Goal: Check status: Check status

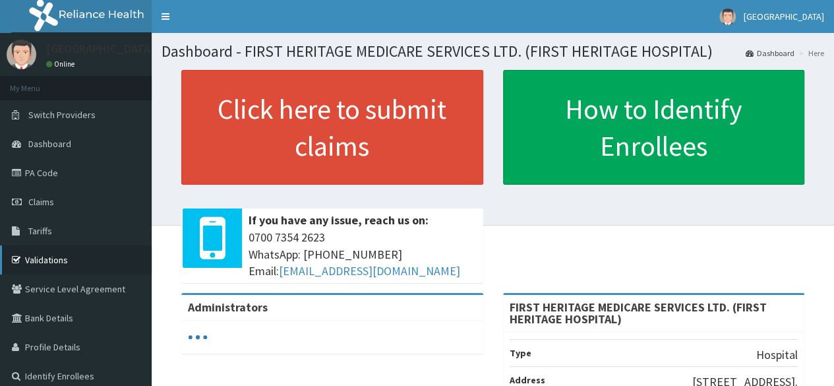
click at [57, 260] on link "Validations" at bounding box center [76, 259] width 152 height 29
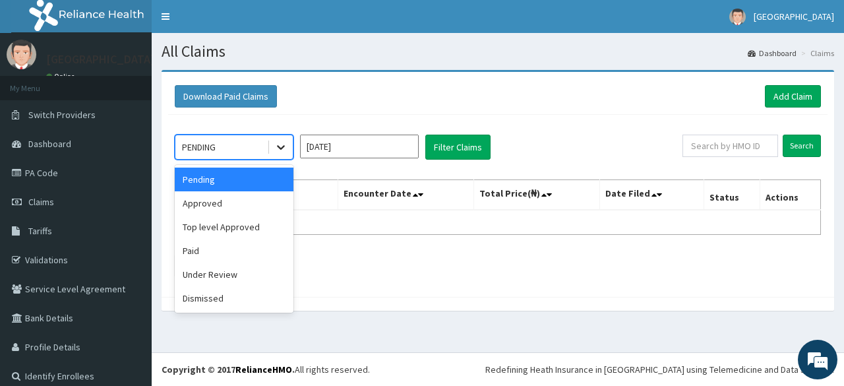
click at [283, 148] on icon at bounding box center [280, 146] width 13 height 13
click at [248, 225] on div "Top level Approved" at bounding box center [234, 227] width 119 height 24
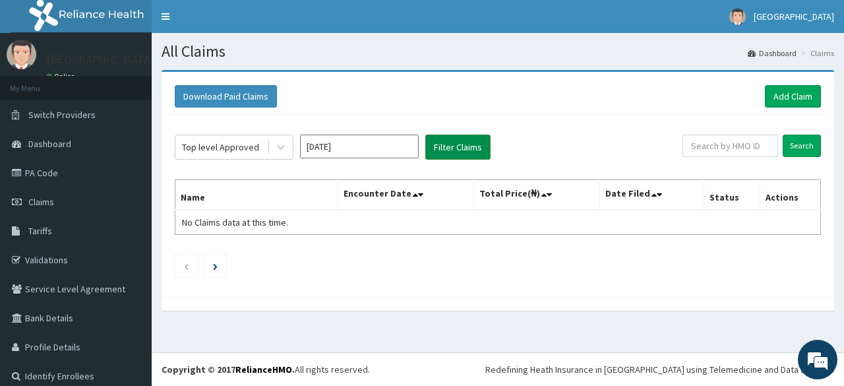
click at [465, 146] on button "Filter Claims" at bounding box center [457, 146] width 65 height 25
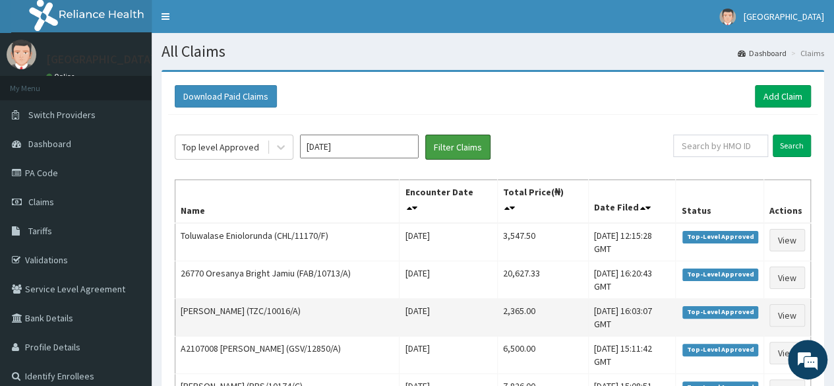
scroll to position [66, 0]
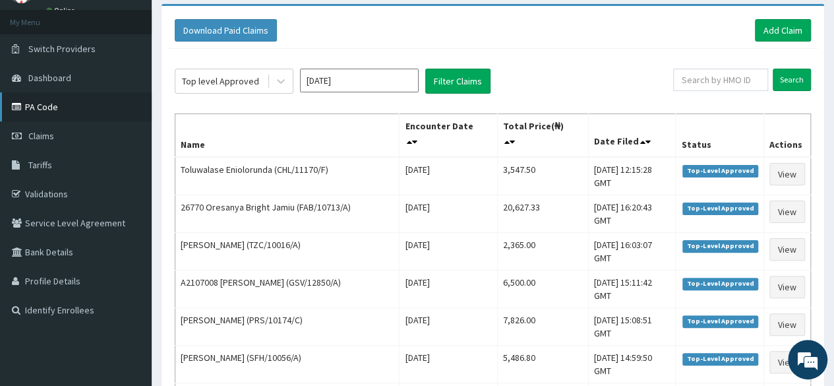
click at [64, 103] on link "PA Code" at bounding box center [76, 106] width 152 height 29
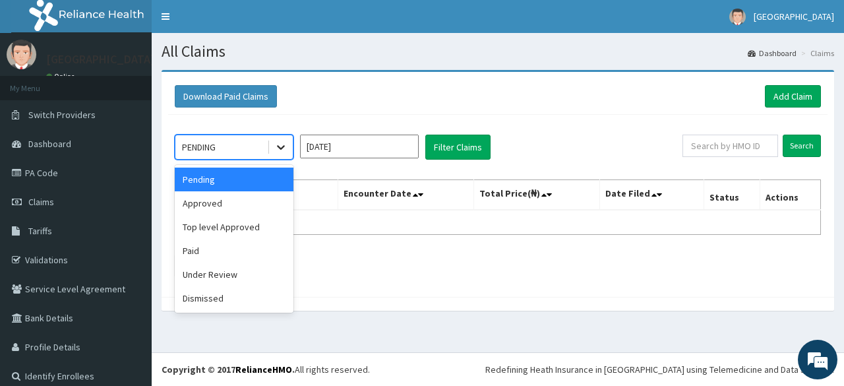
click at [283, 146] on icon at bounding box center [281, 148] width 8 height 5
click at [243, 227] on div "Top level Approved" at bounding box center [234, 227] width 119 height 24
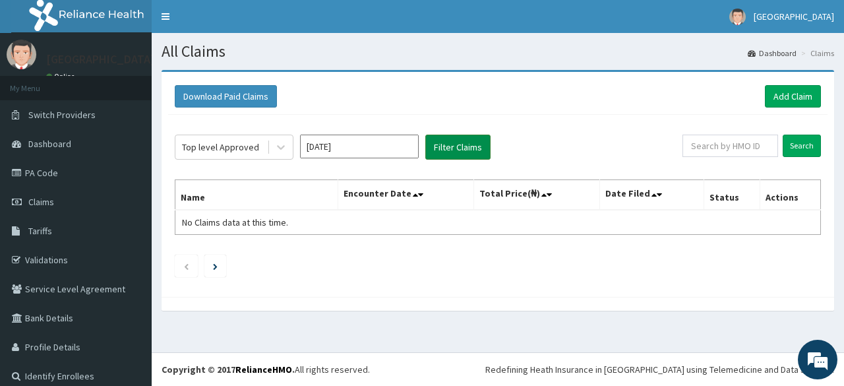
click at [461, 150] on button "Filter Claims" at bounding box center [457, 146] width 65 height 25
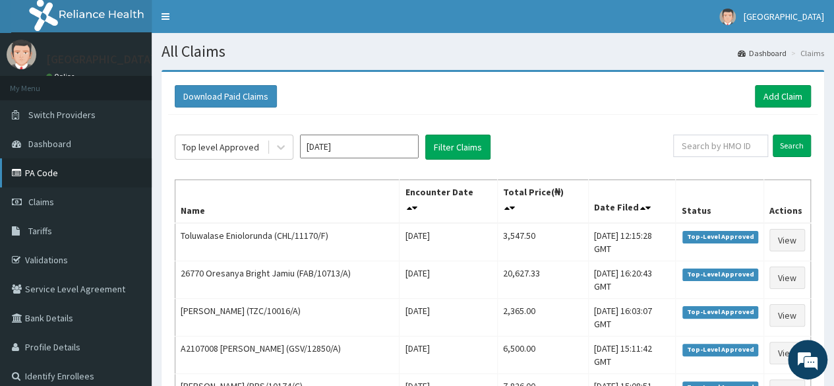
click at [42, 171] on link "PA Code" at bounding box center [76, 172] width 152 height 29
